Goal: Task Accomplishment & Management: Use online tool/utility

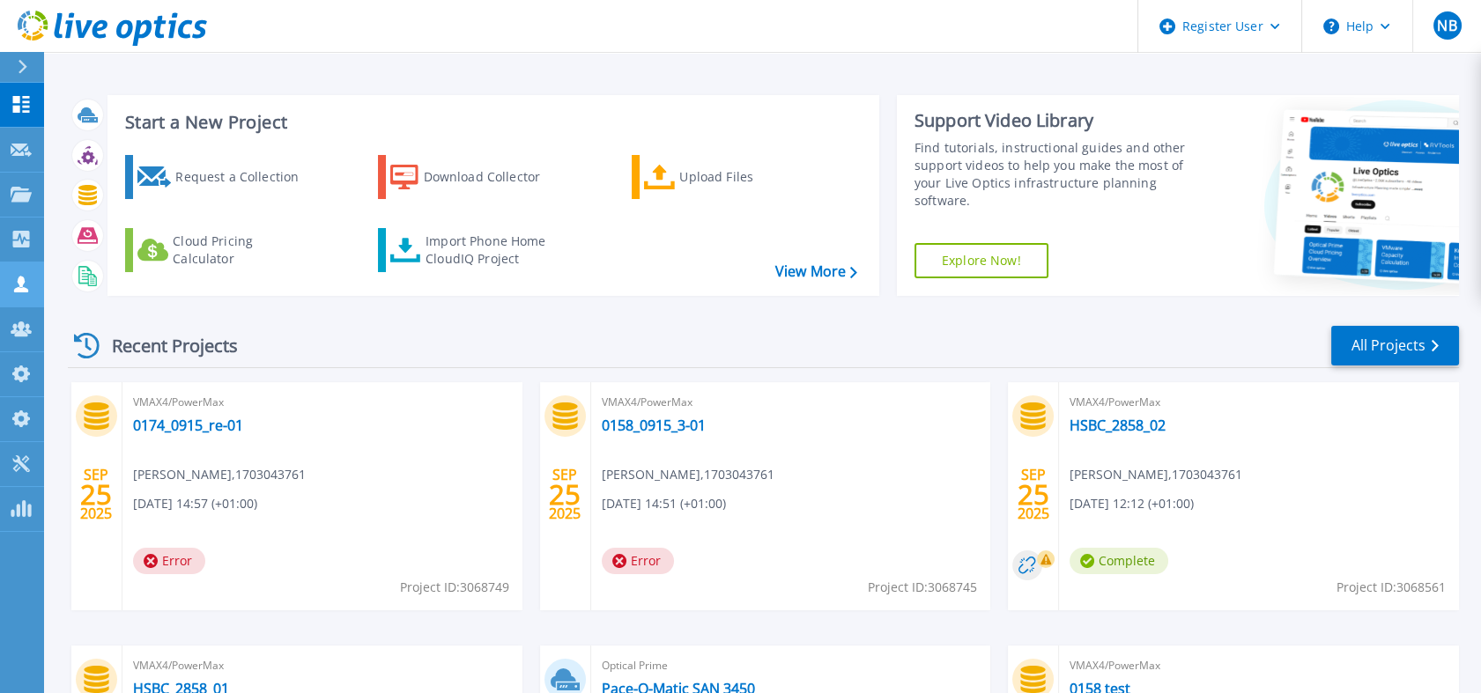
click at [27, 282] on icon at bounding box center [21, 284] width 21 height 17
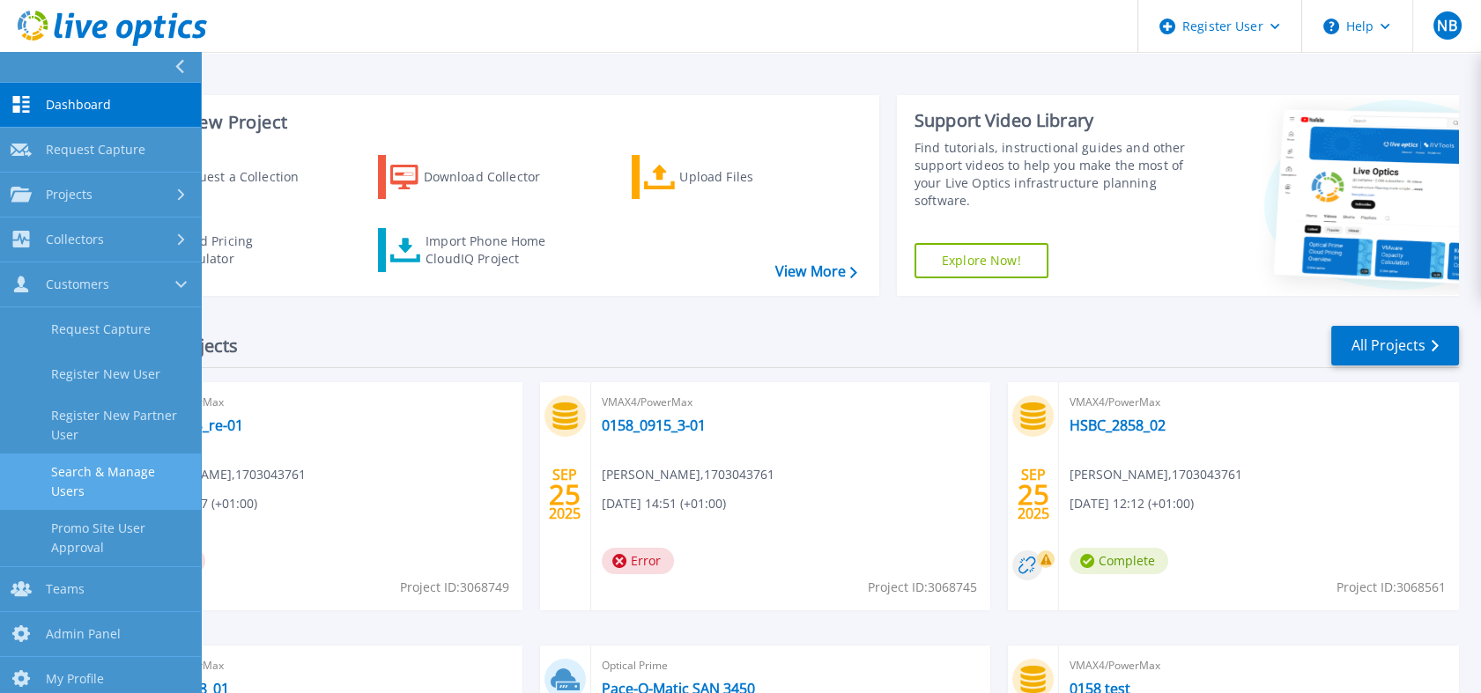
click at [96, 465] on link "Search & Manage Users" at bounding box center [100, 482] width 201 height 56
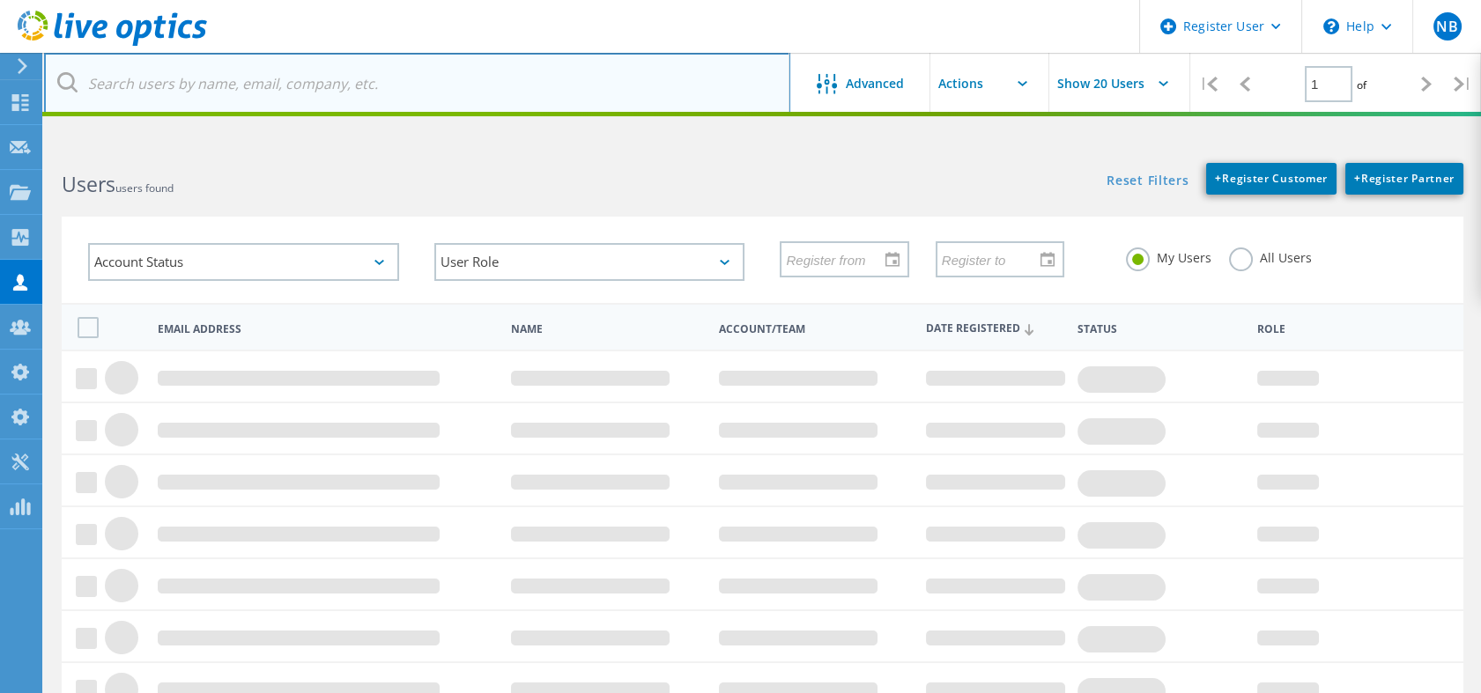
click at [273, 105] on input "text" at bounding box center [417, 84] width 746 height 62
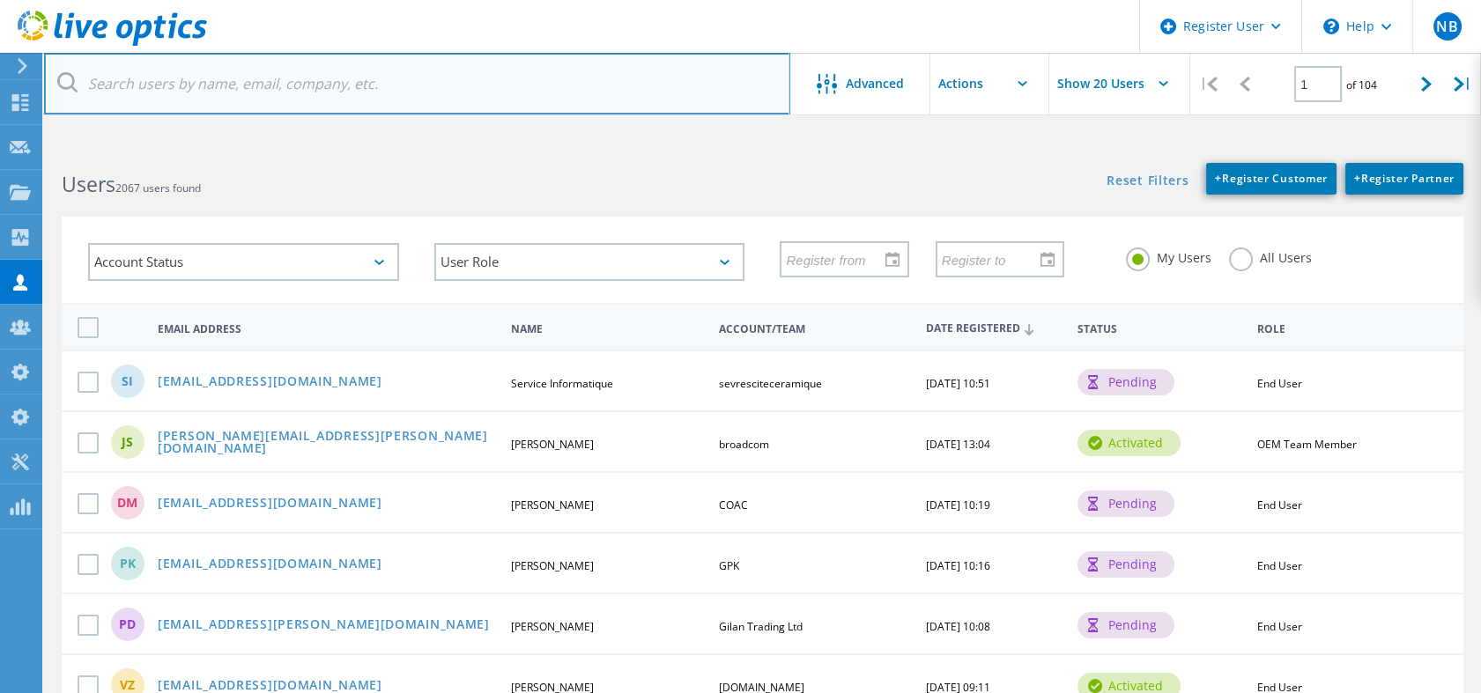
paste input "[EMAIL_ADDRESS][DOMAIN_NAME]"
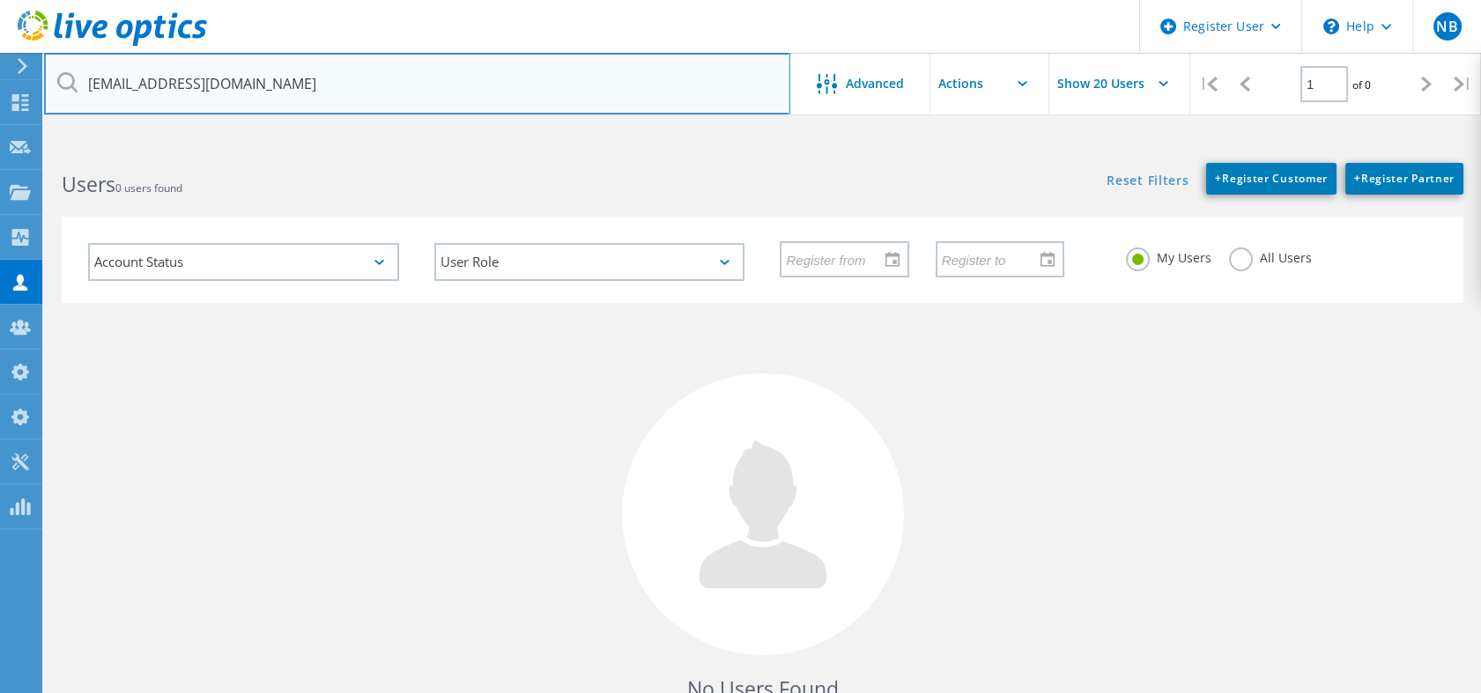
type input "[EMAIL_ADDRESS][DOMAIN_NAME]"
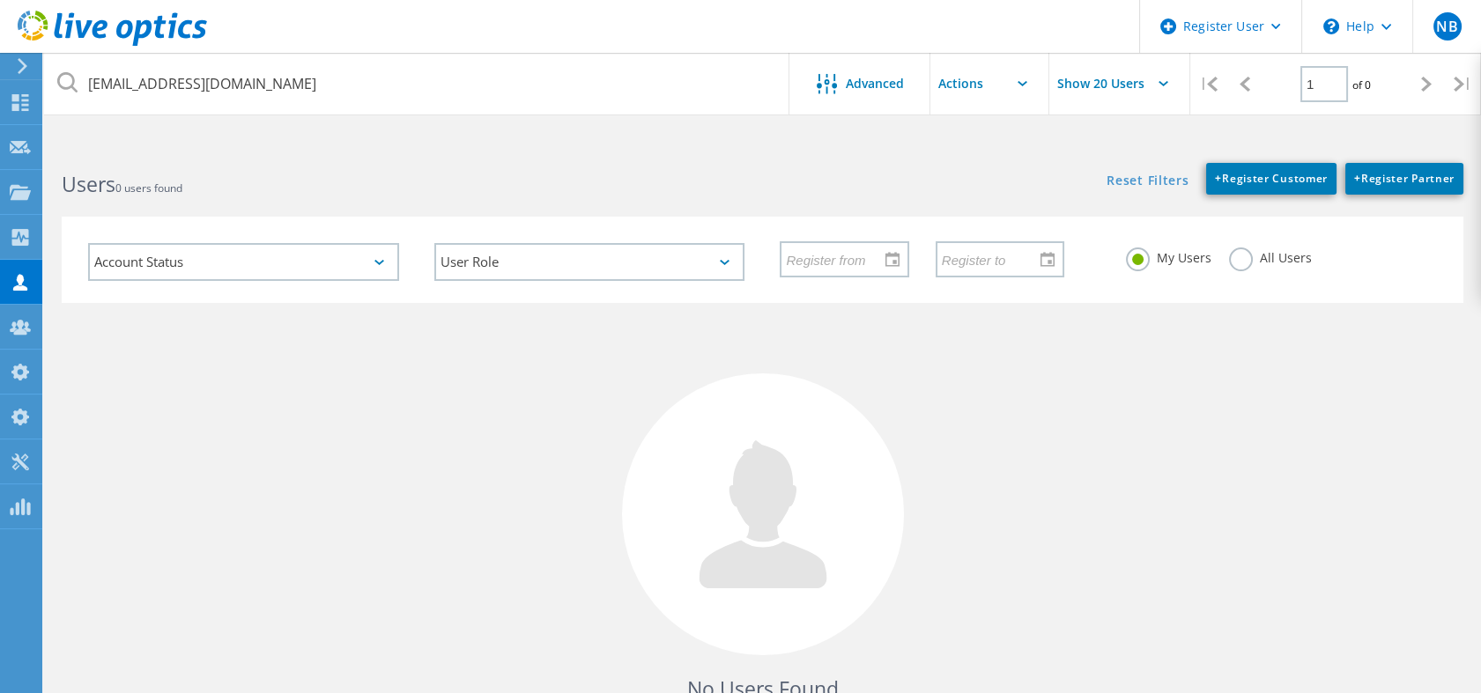
click at [1246, 260] on label "All Users" at bounding box center [1270, 256] width 83 height 17
click at [0, 0] on input "All Users" at bounding box center [0, 0] width 0 height 0
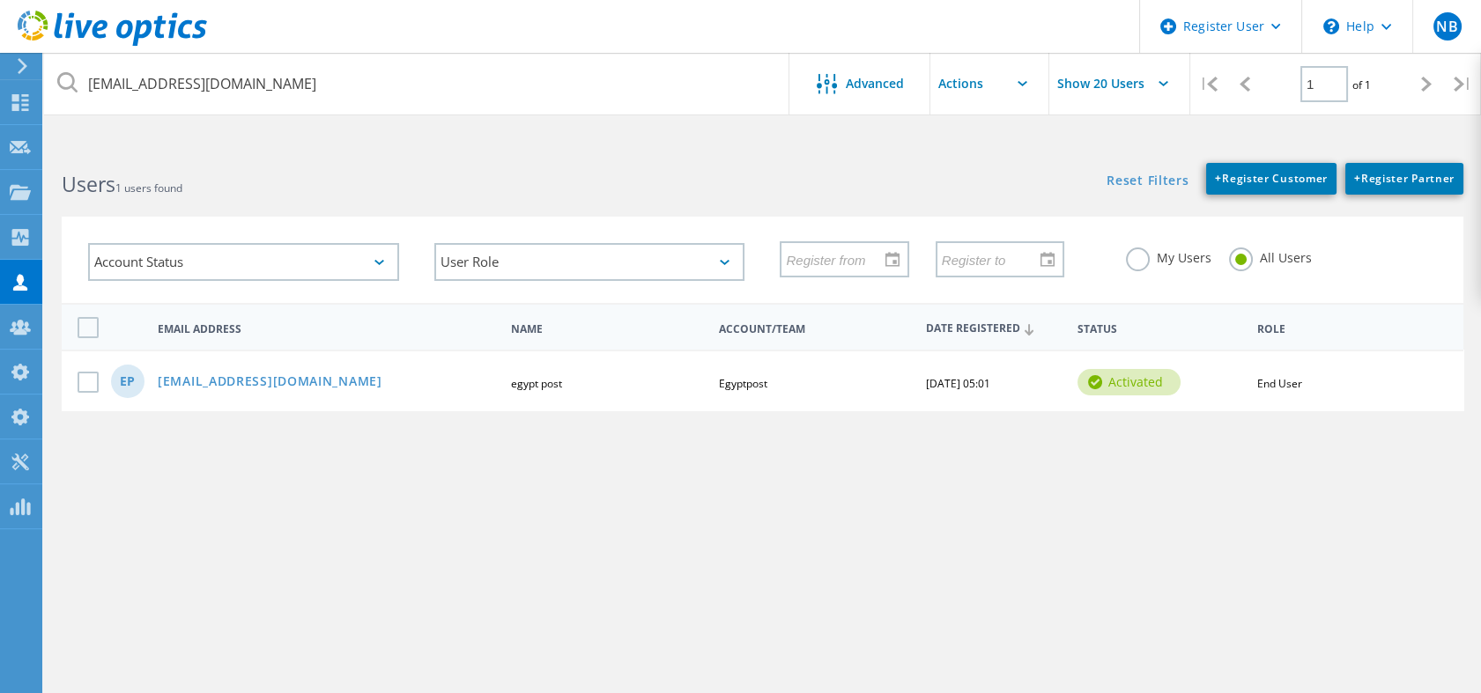
click at [179, 41] on icon at bounding box center [112, 29] width 189 height 36
